Goal: Task Accomplishment & Management: Complete application form

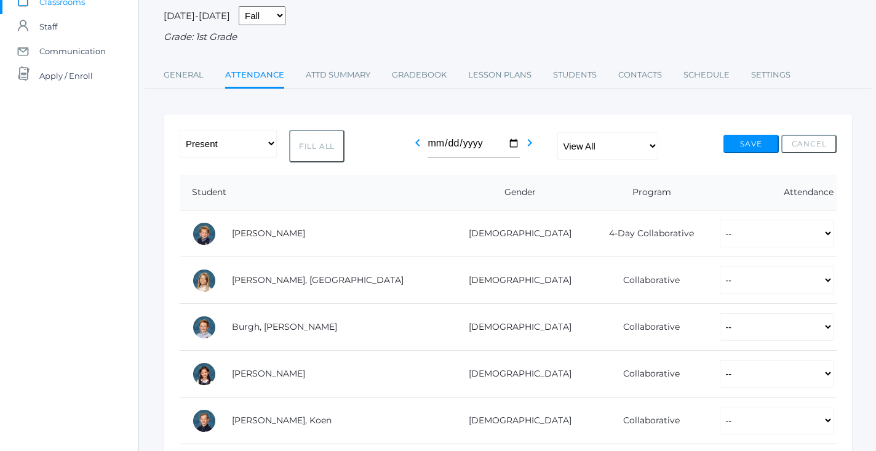
scroll to position [97, 0]
click at [316, 134] on button "Fill All" at bounding box center [316, 145] width 55 height 33
select select "P"
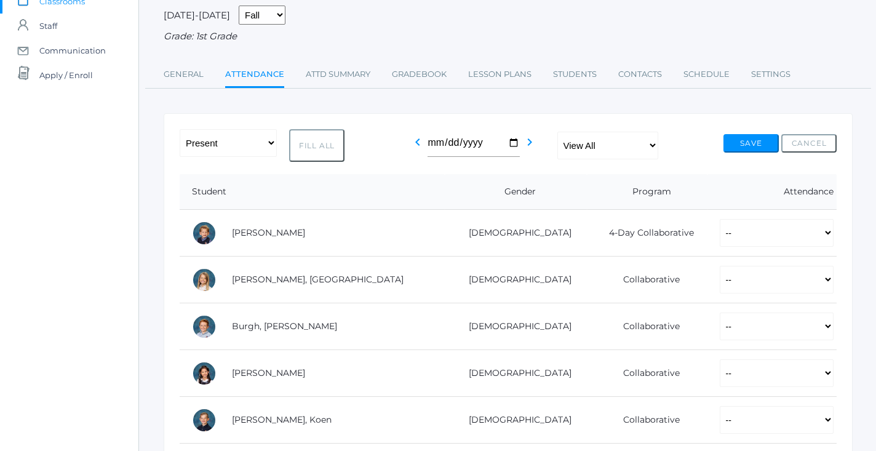
select select "P"
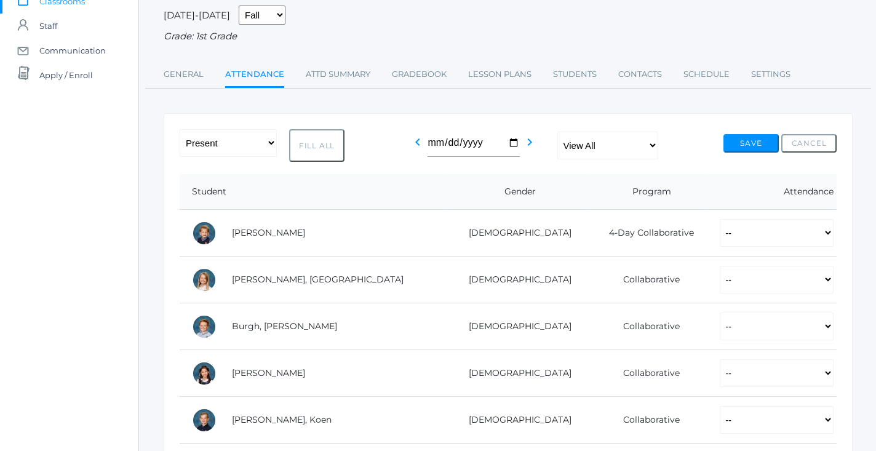
select select "P"
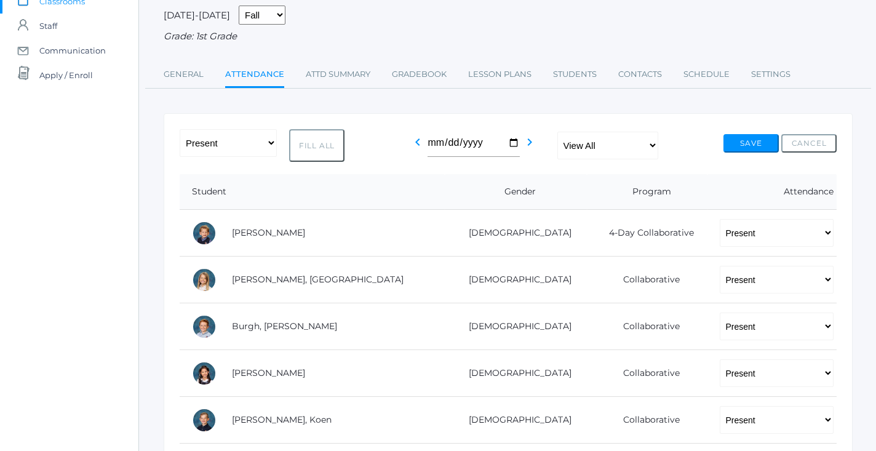
select select "P"
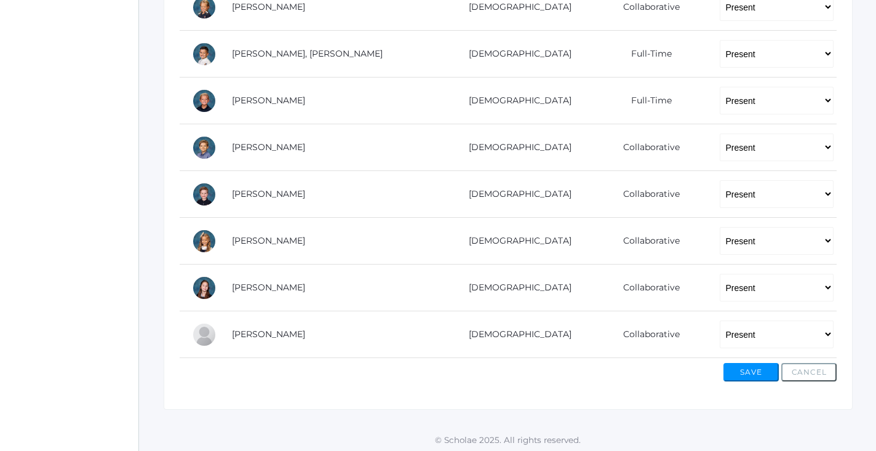
scroll to position [790, 0]
click at [732, 372] on button "Save" at bounding box center [751, 373] width 55 height 18
